Goal: Task Accomplishment & Management: Manage account settings

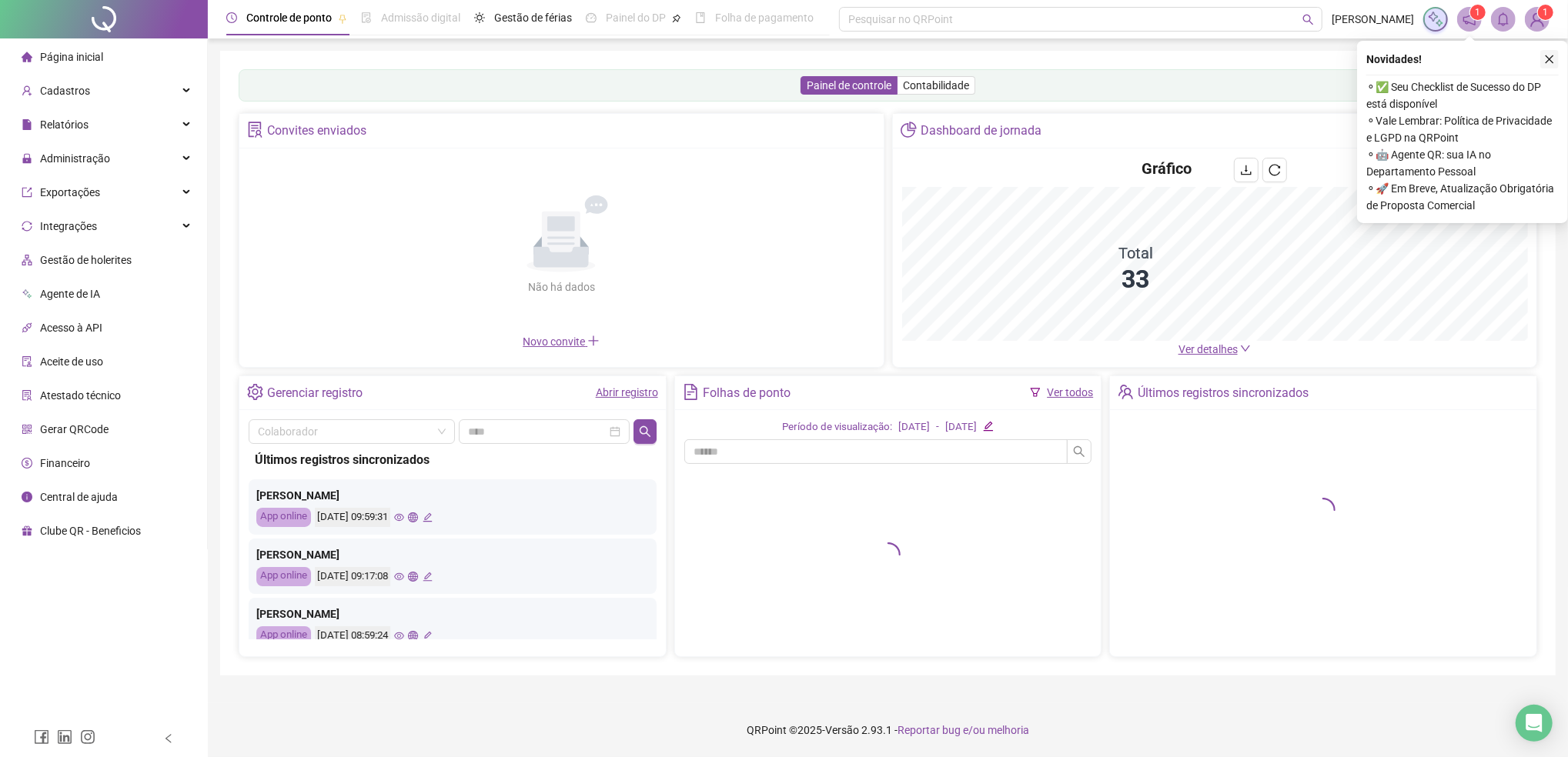
click at [1550, 61] on icon "close" at bounding box center [1549, 59] width 8 height 8
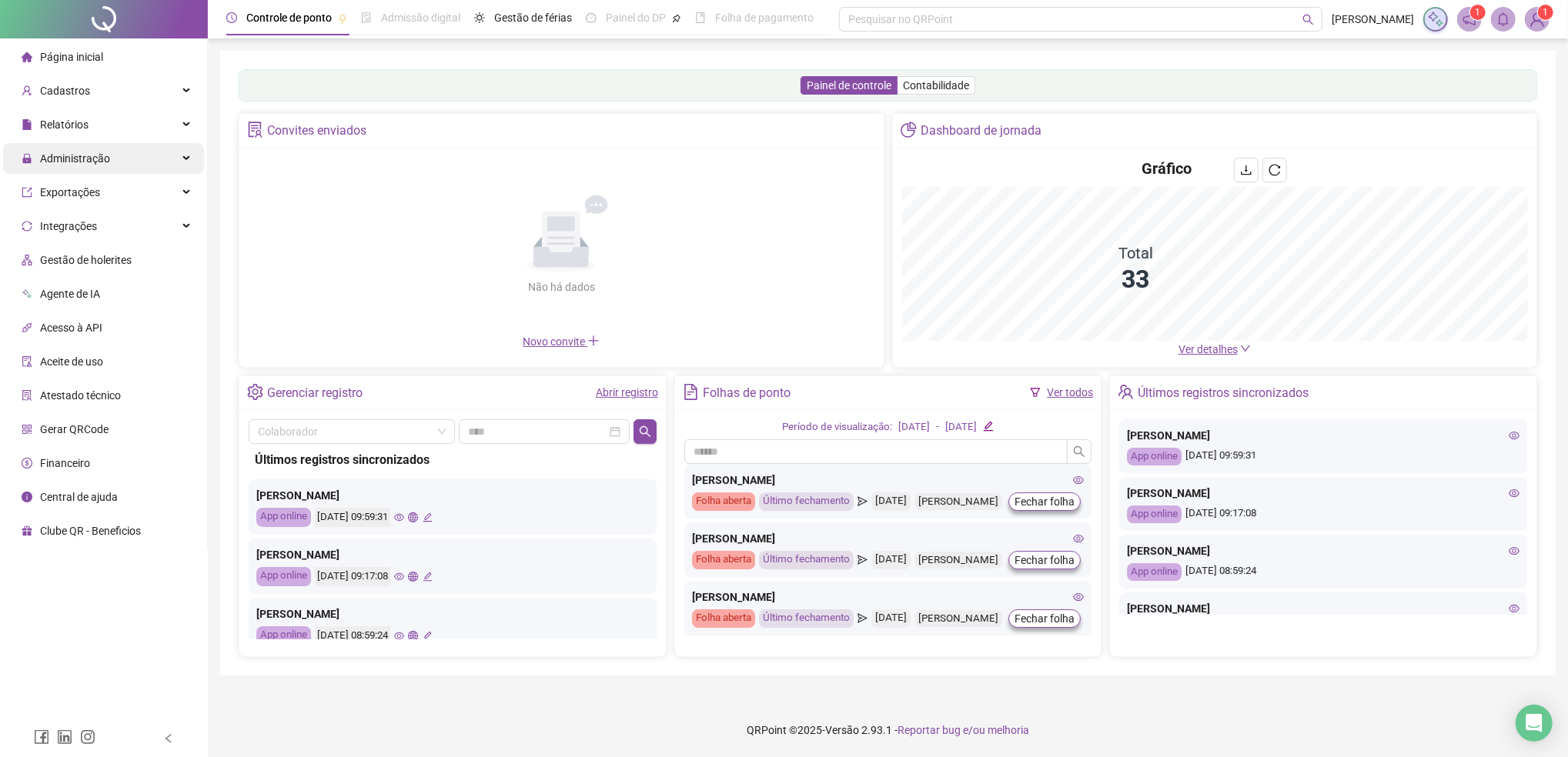
click at [75, 163] on span "Administração" at bounding box center [75, 159] width 70 height 13
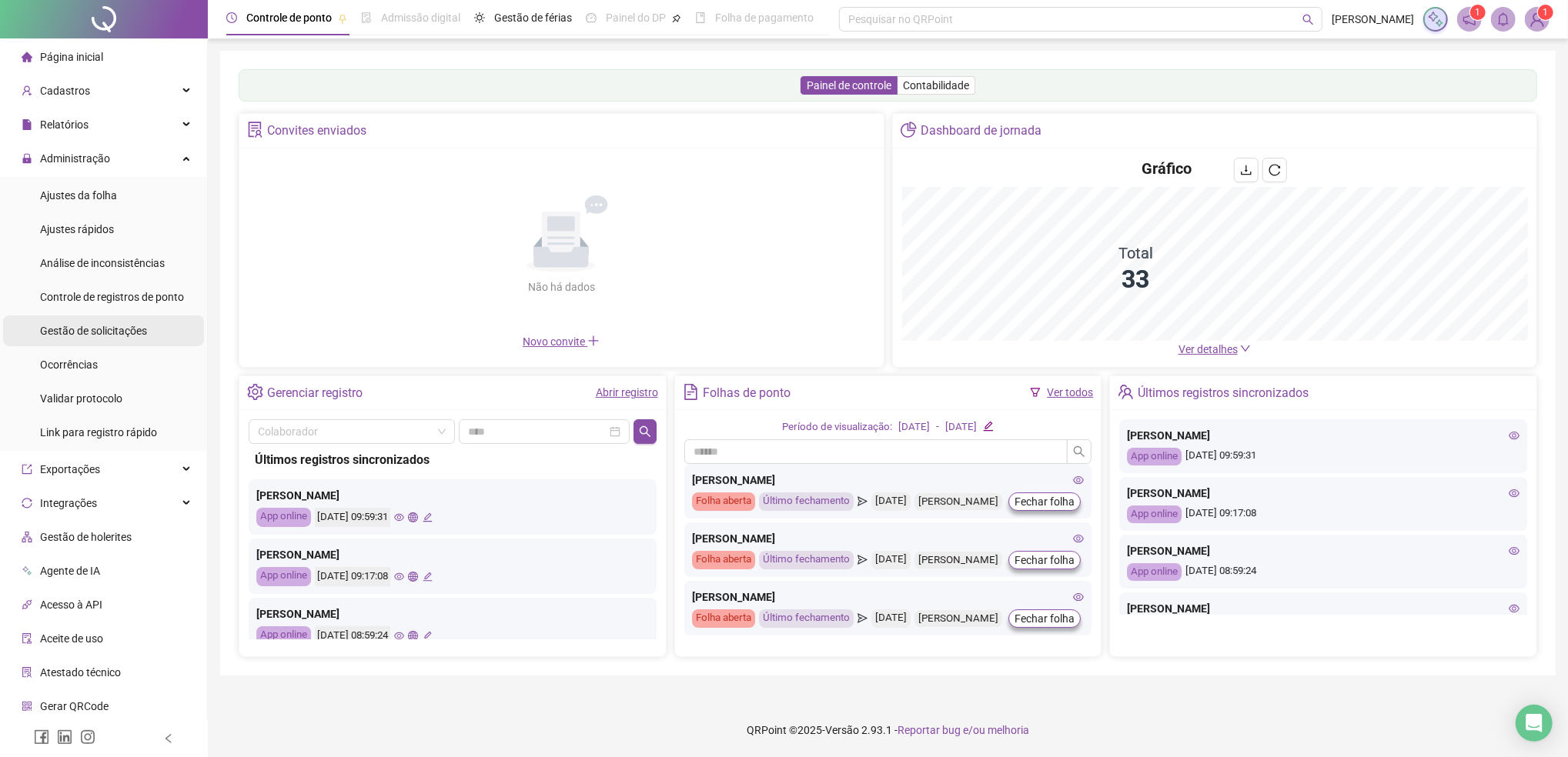
click at [91, 337] on div "Gestão de solicitações" at bounding box center [93, 330] width 107 height 31
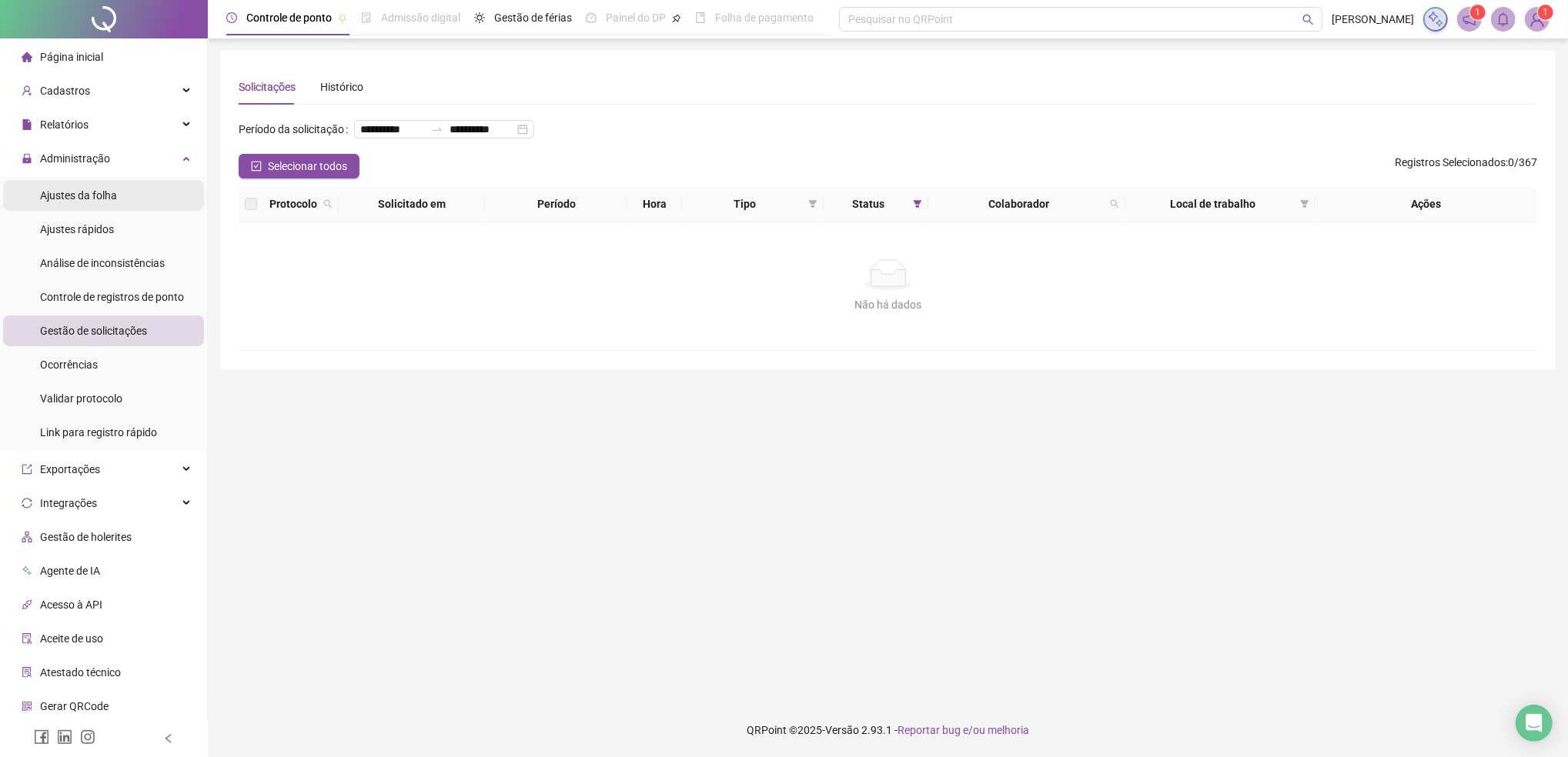
click at [93, 198] on span "Ajustes da folha" at bounding box center [79, 196] width 77 height 13
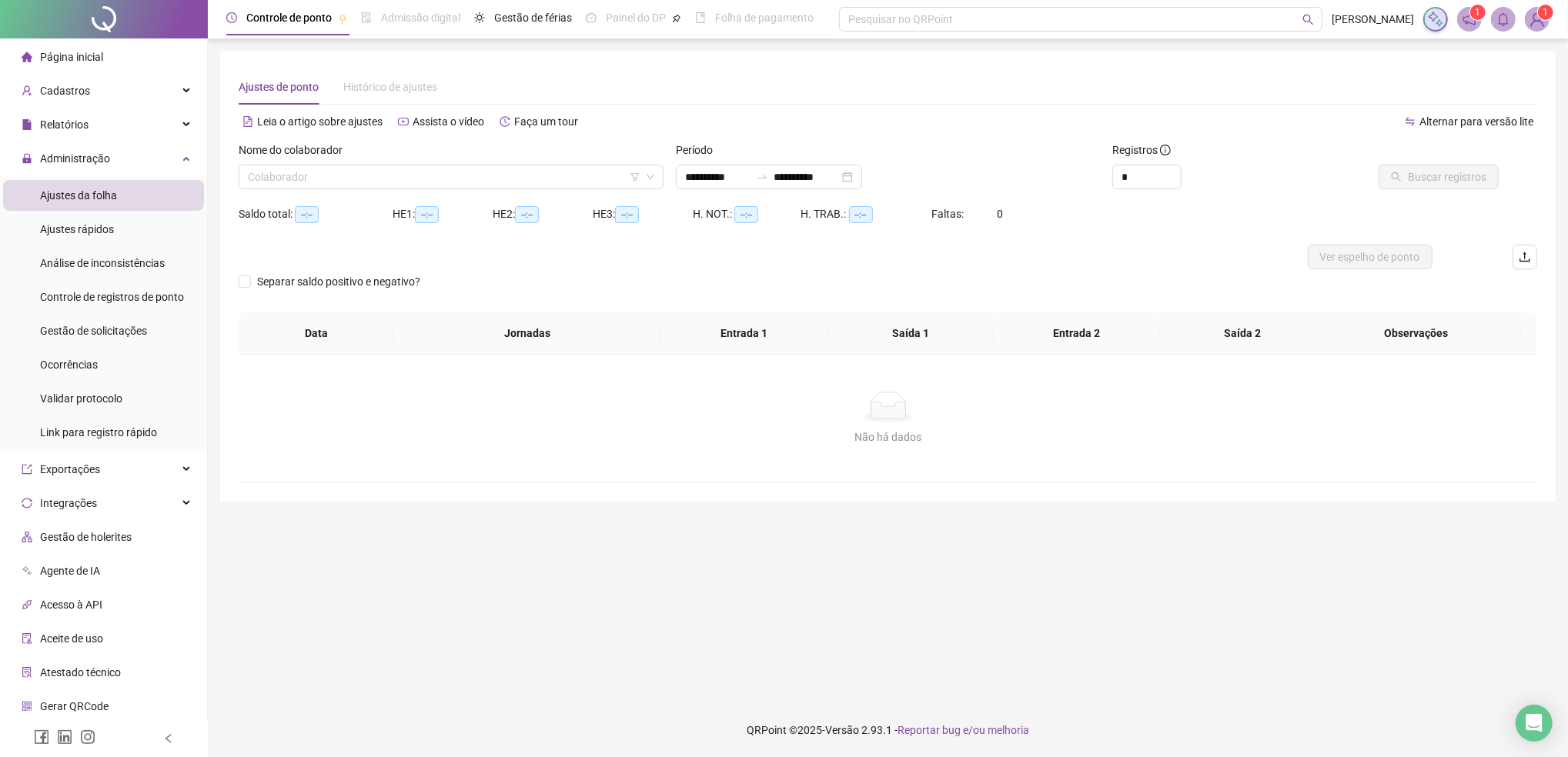
type input "**********"
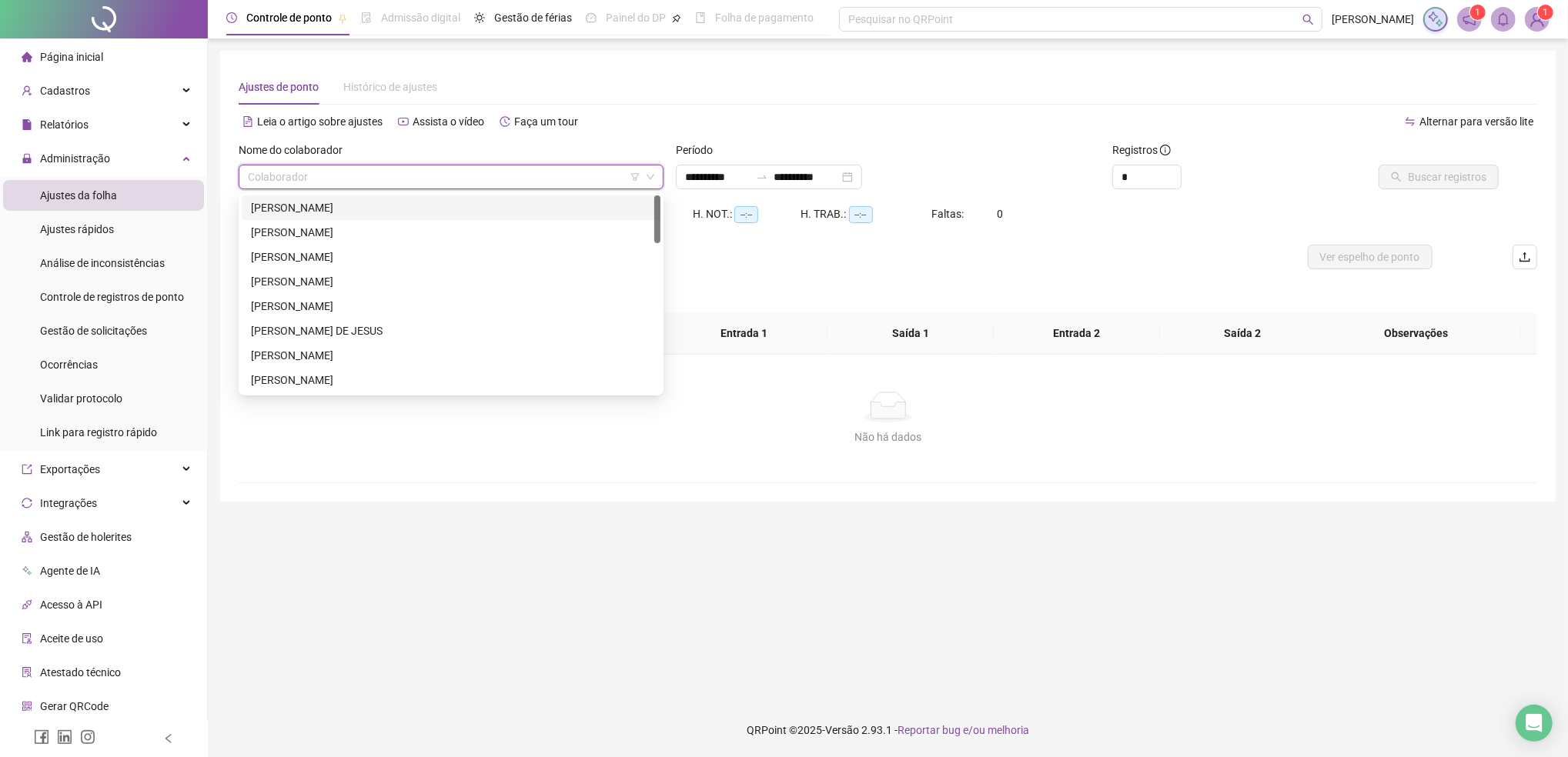
click at [450, 174] on input "search" at bounding box center [444, 177] width 393 height 23
